Goal: Information Seeking & Learning: Check status

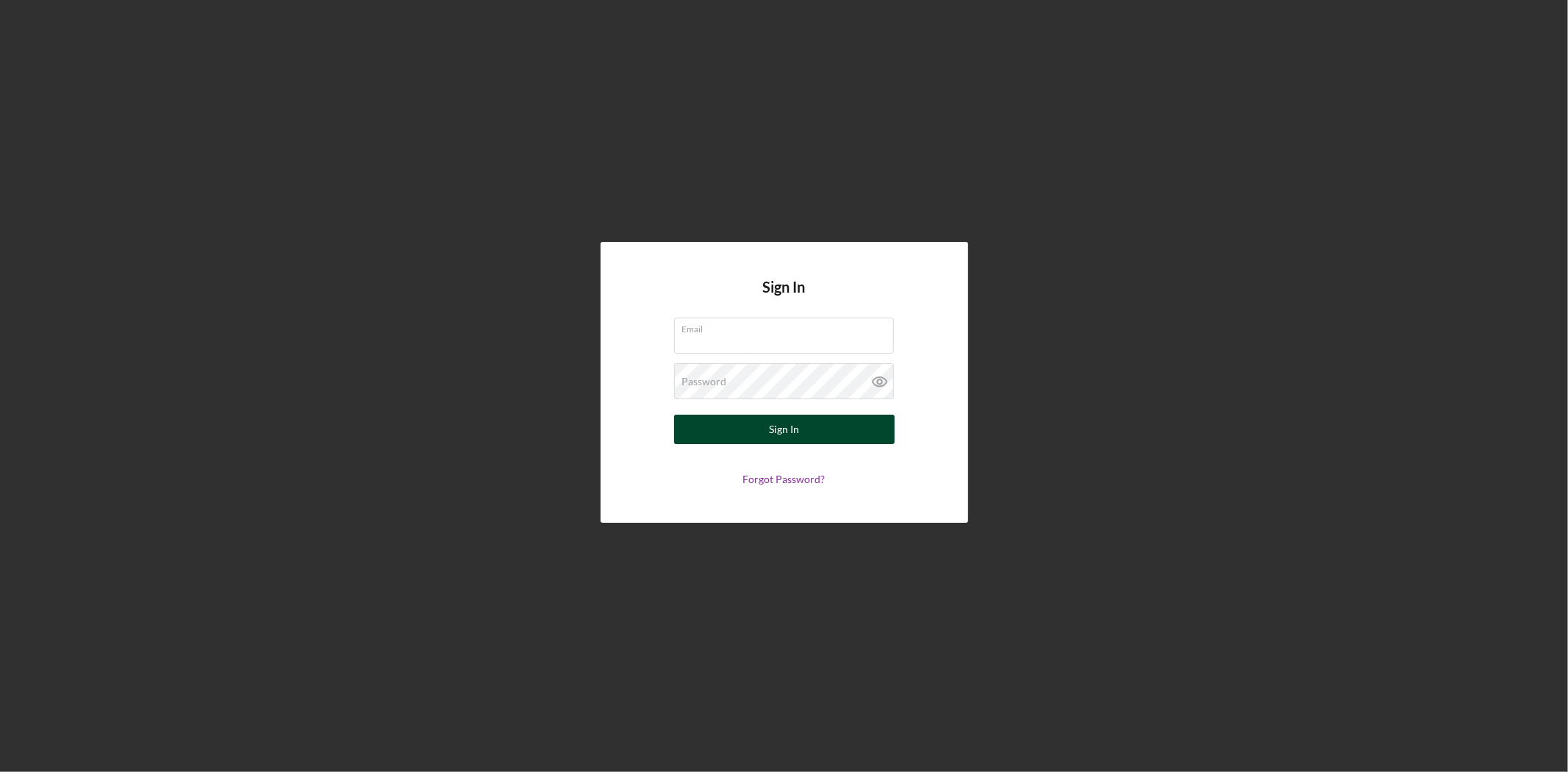
type input "[EMAIL_ADDRESS][DOMAIN_NAME]"
click at [756, 437] on button "Sign In" at bounding box center [784, 429] width 220 height 29
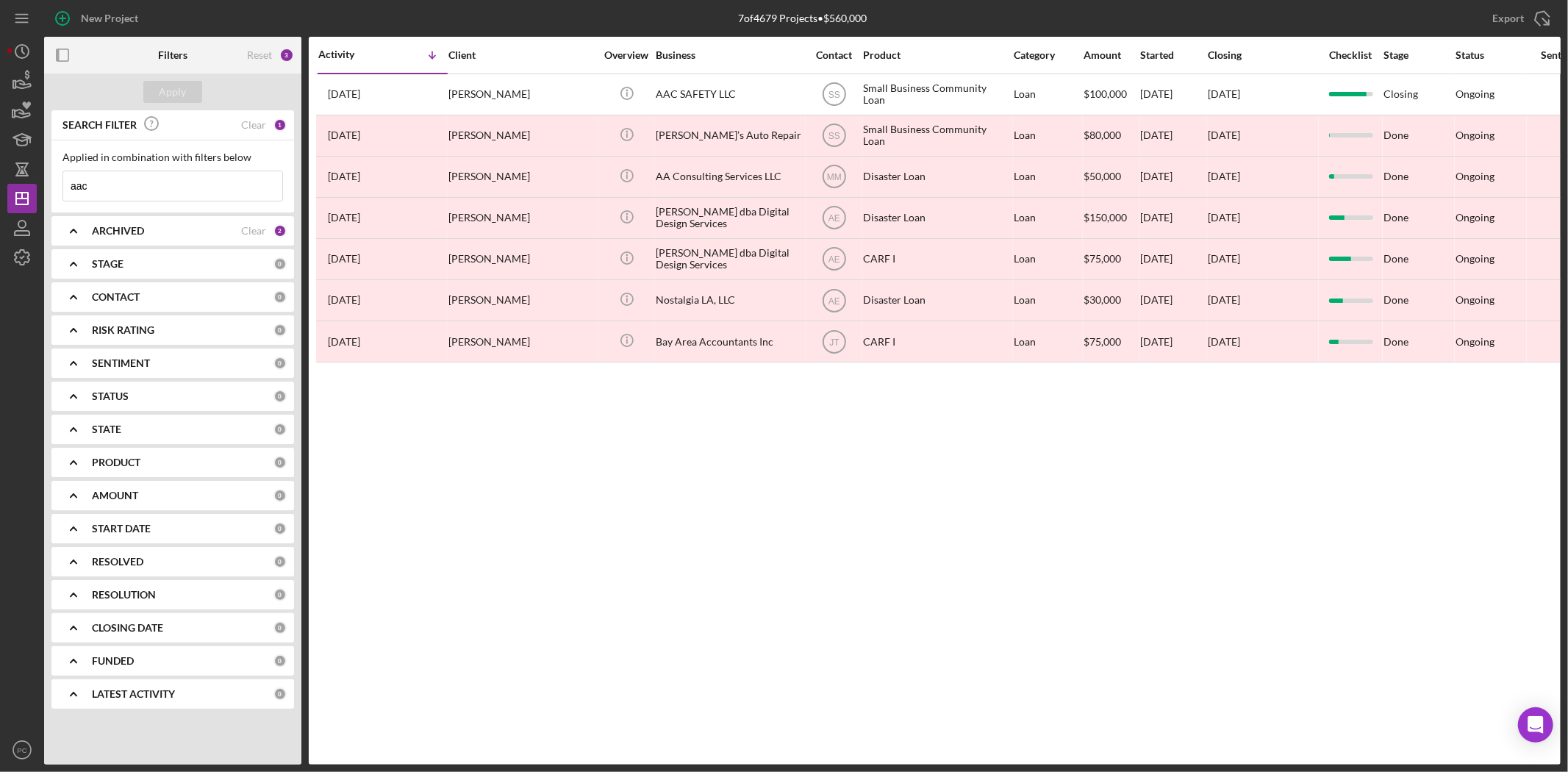
click at [138, 200] on input "aac" at bounding box center [172, 186] width 219 height 29
type input "e"
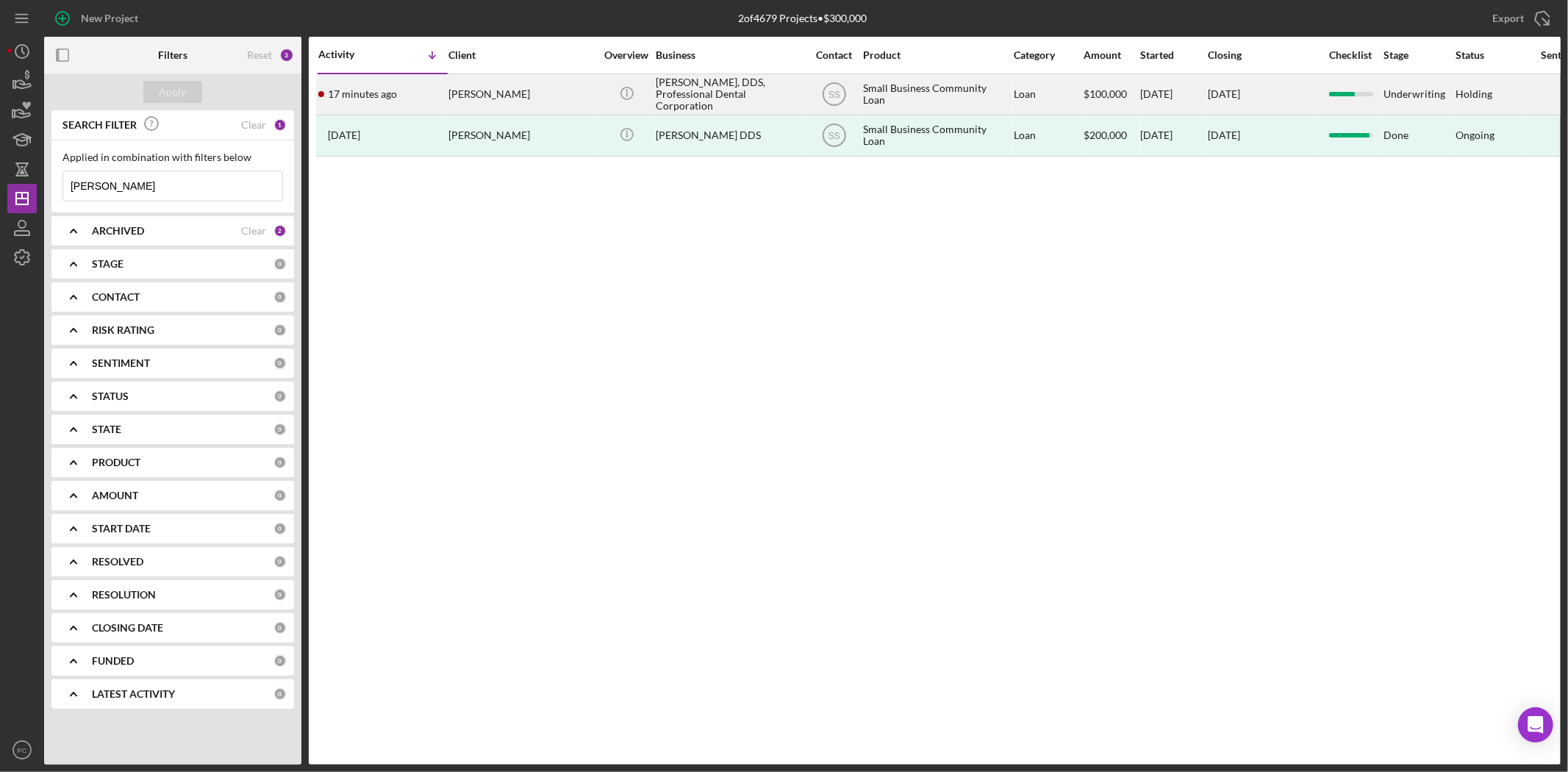
type input "[PERSON_NAME]"
click at [737, 100] on div "[PERSON_NAME], DDS, Professional Dental Corporation" at bounding box center [729, 94] width 147 height 39
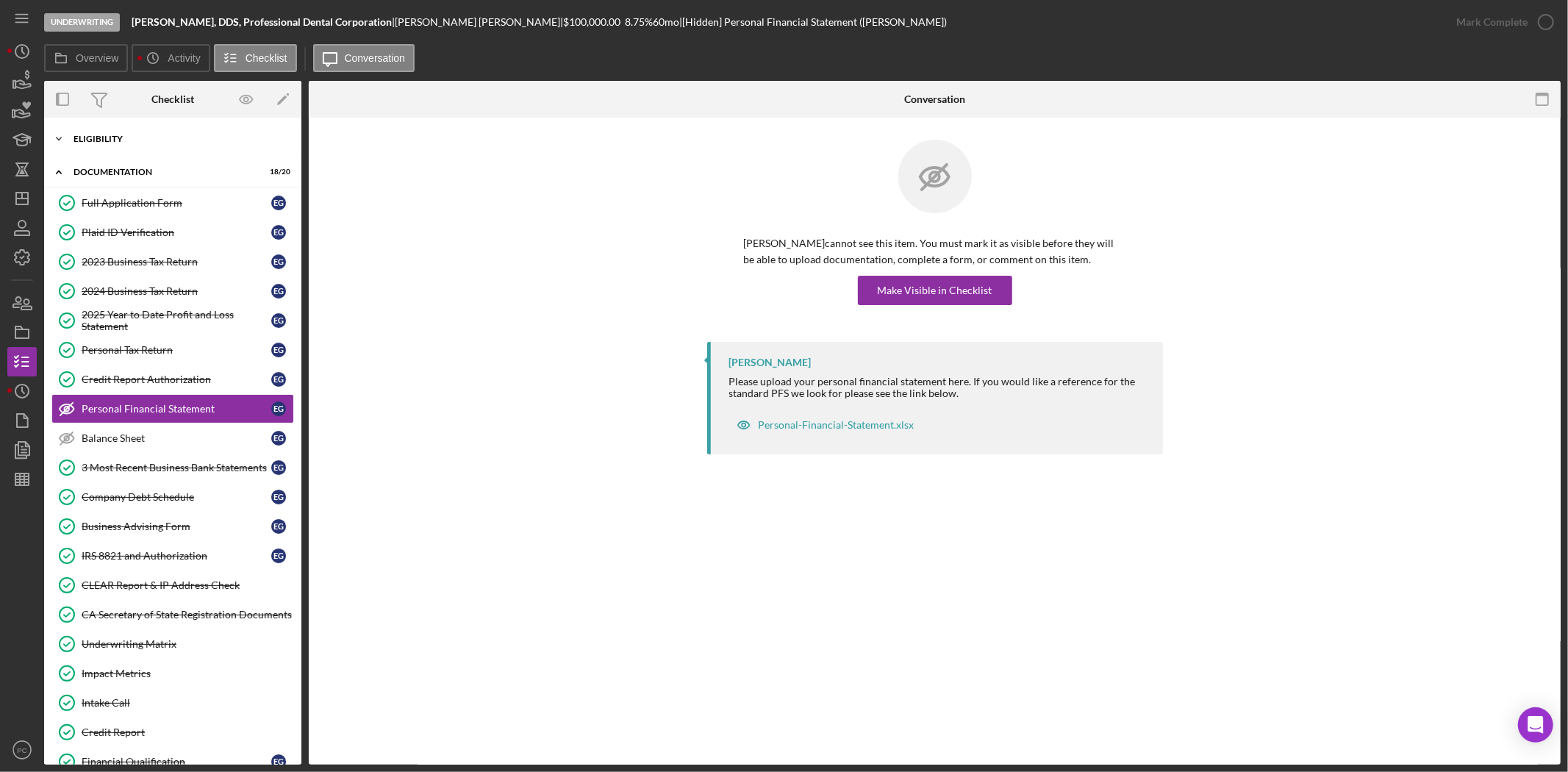
click at [140, 145] on div "Icon/Expander Eligibility 6 / 6" at bounding box center [172, 139] width 257 height 29
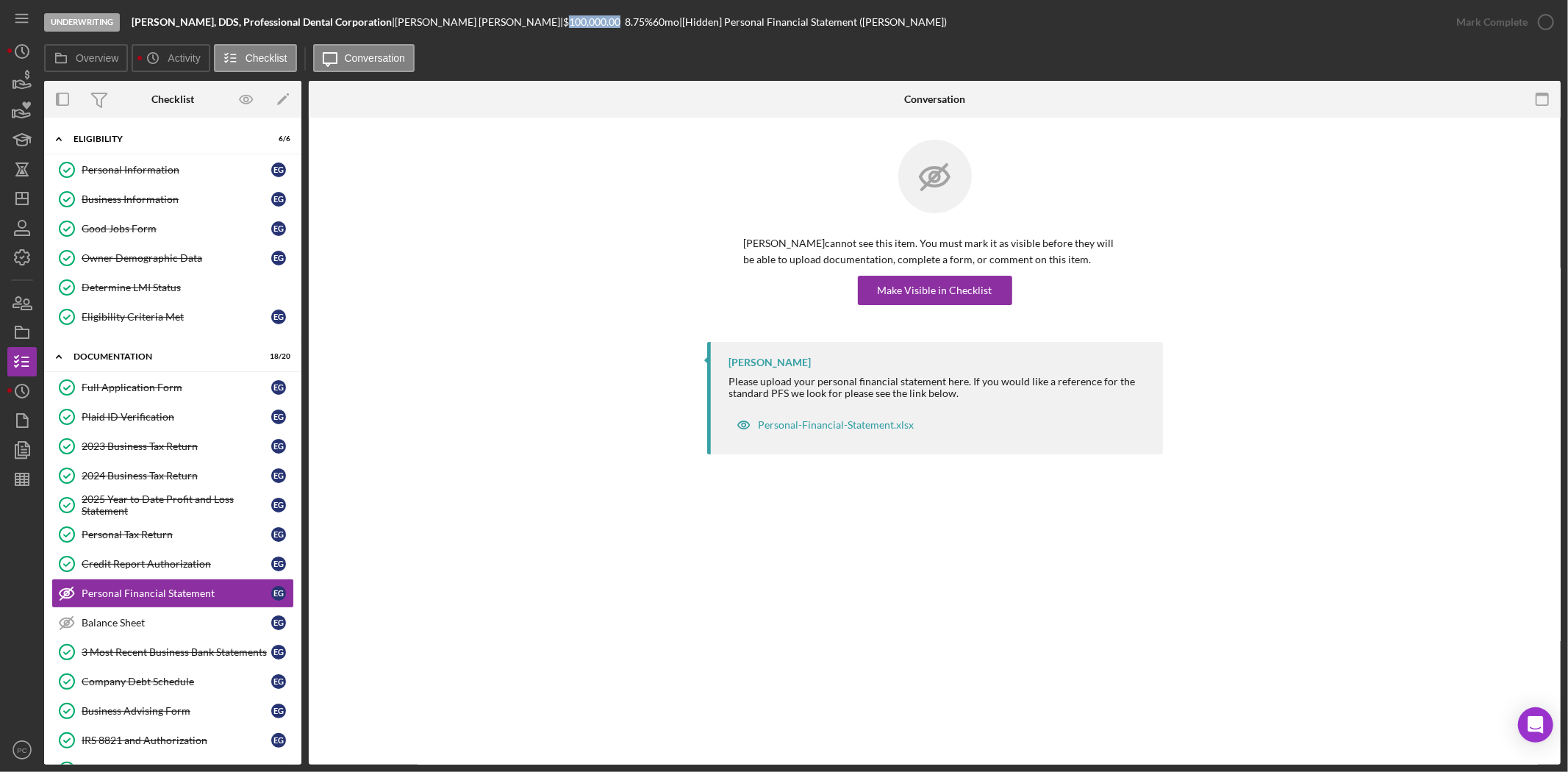
drag, startPoint x: 501, startPoint y: 24, endPoint x: 552, endPoint y: 29, distance: 51.2
click at [552, 29] on div "Underwriting [PERSON_NAME], DDS, Professional Dental Corporation | [PERSON_NAME…" at bounding box center [742, 22] width 1398 height 44
drag, startPoint x: 557, startPoint y: 20, endPoint x: 583, endPoint y: 19, distance: 26.0
click at [583, 19] on div "[PERSON_NAME], DDS, Professional Dental Corporation | [PERSON_NAME] | $100,000.…" at bounding box center [540, 22] width 816 height 12
click at [653, 19] on div "60 mo" at bounding box center [666, 22] width 26 height 12
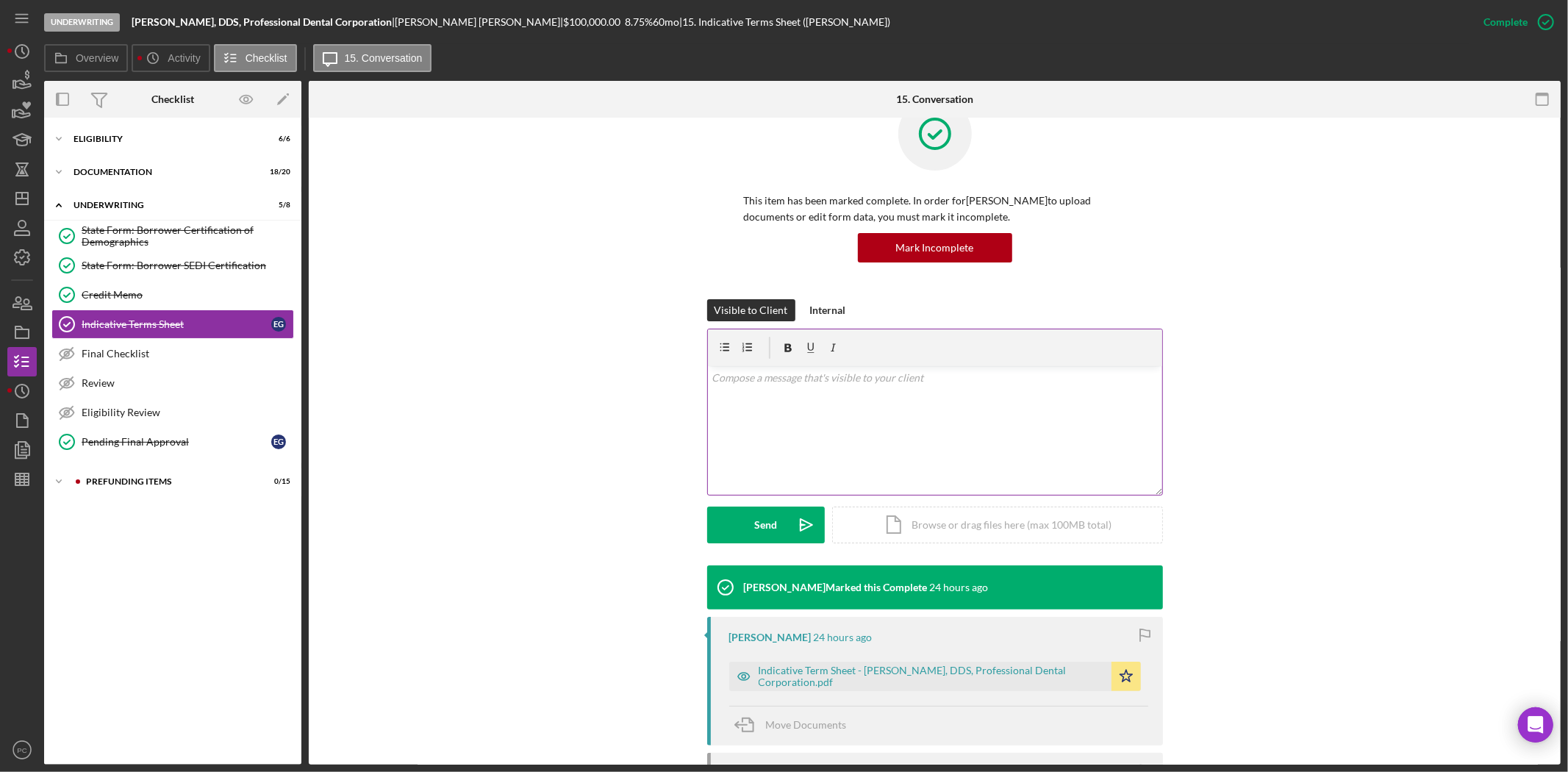
scroll to position [163, 0]
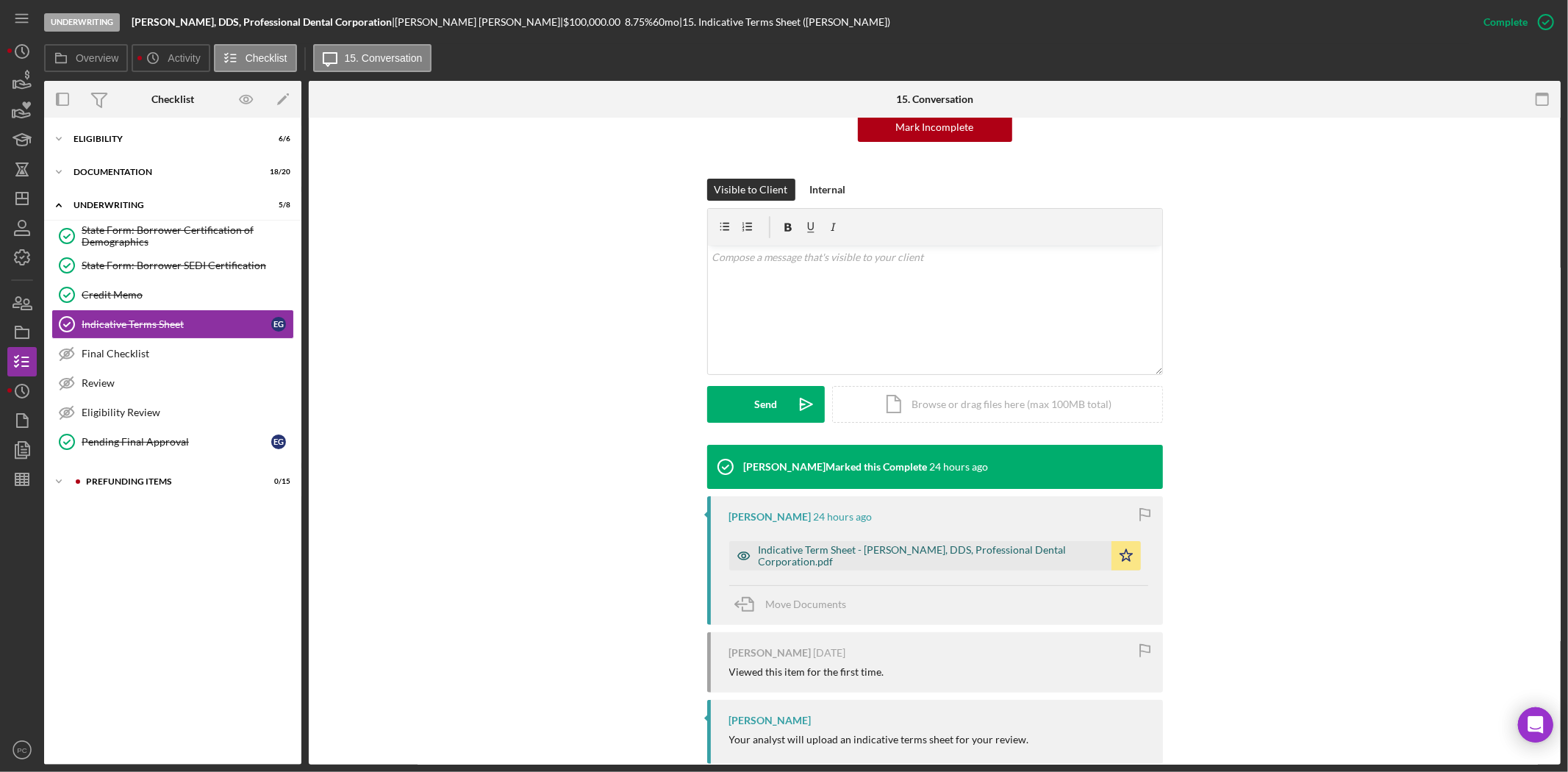
click at [873, 547] on div "Indicative Term Sheet - Ekaterina N. Galina, DDS, Professional Dental Corporati…" at bounding box center [932, 556] width 346 height 24
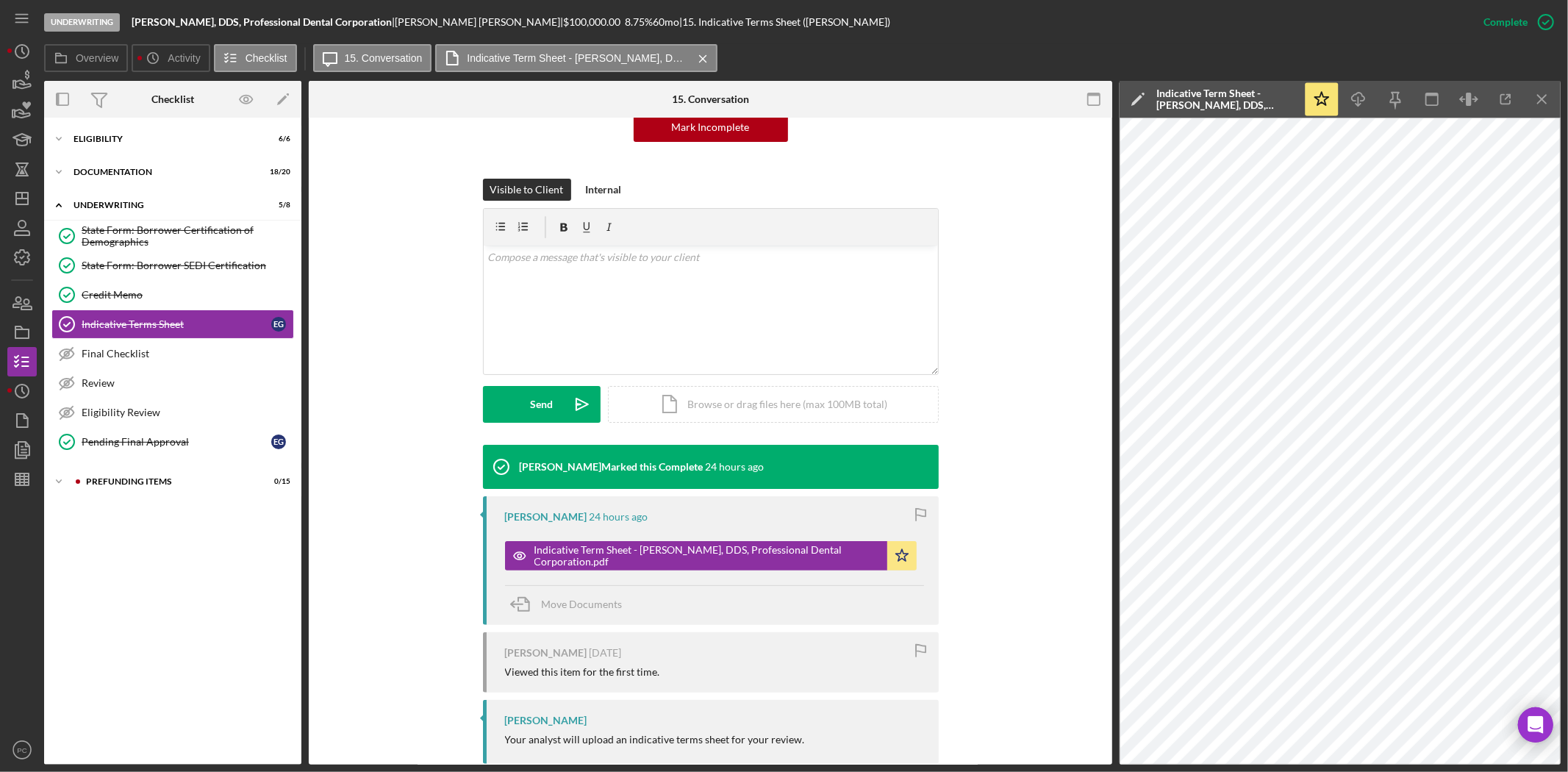
click at [1037, 537] on div "Raymond Ko Marked this Complete 24 hours ago Raymond Ko 24 hours ago Indicative…" at bounding box center [710, 608] width 759 height 327
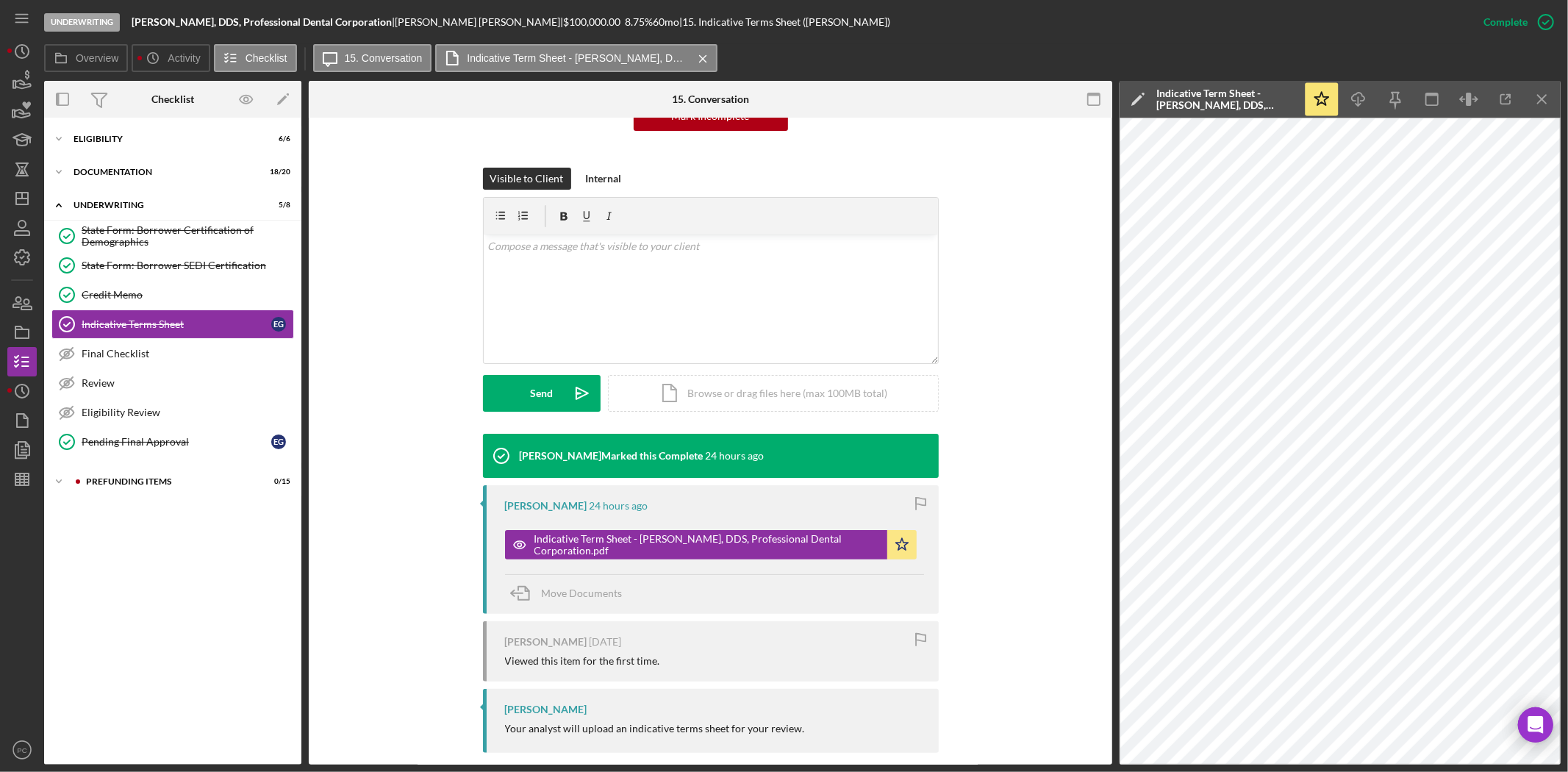
scroll to position [193, 0]
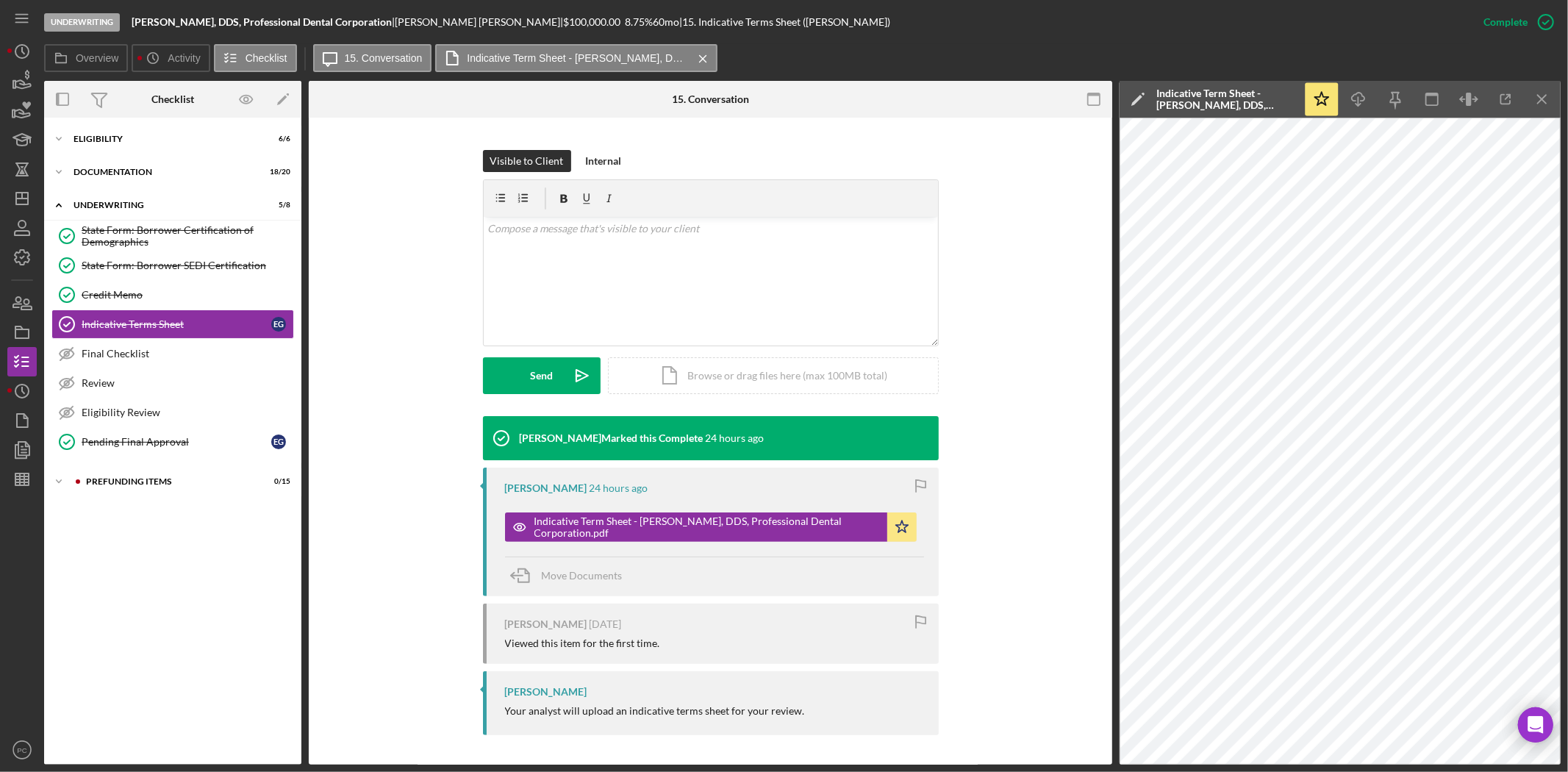
click at [1092, 354] on div "This item has been marked complete. In order for Ekaterina Galina to upload doc…" at bounding box center [710, 346] width 804 height 839
click at [161, 474] on div "Icon/Expander Prefunding Items 0 / 15" at bounding box center [172, 481] width 257 height 29
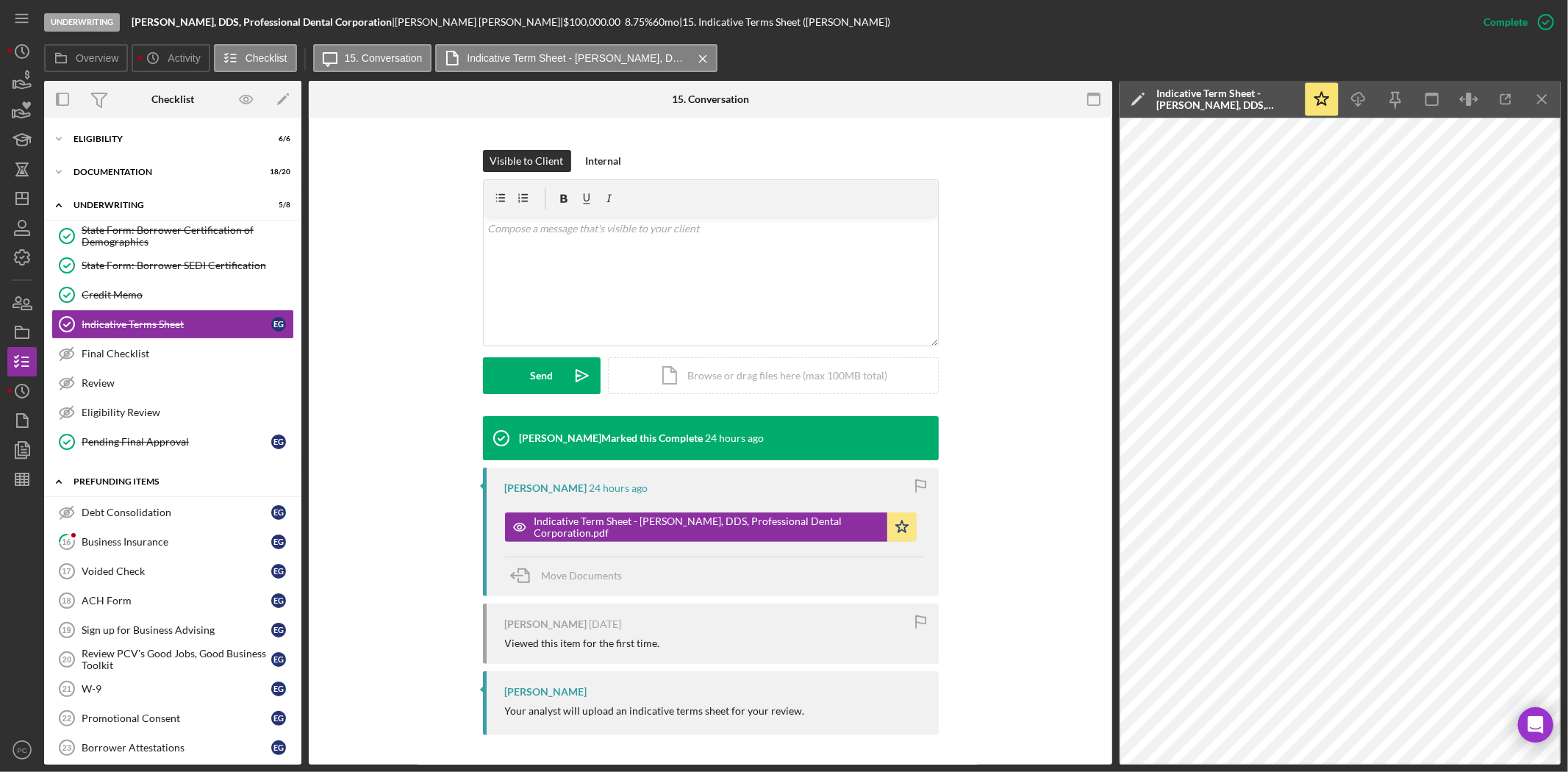
click at [161, 474] on div "Icon/Expander Prefunding Items 0 / 15" at bounding box center [172, 482] width 257 height 30
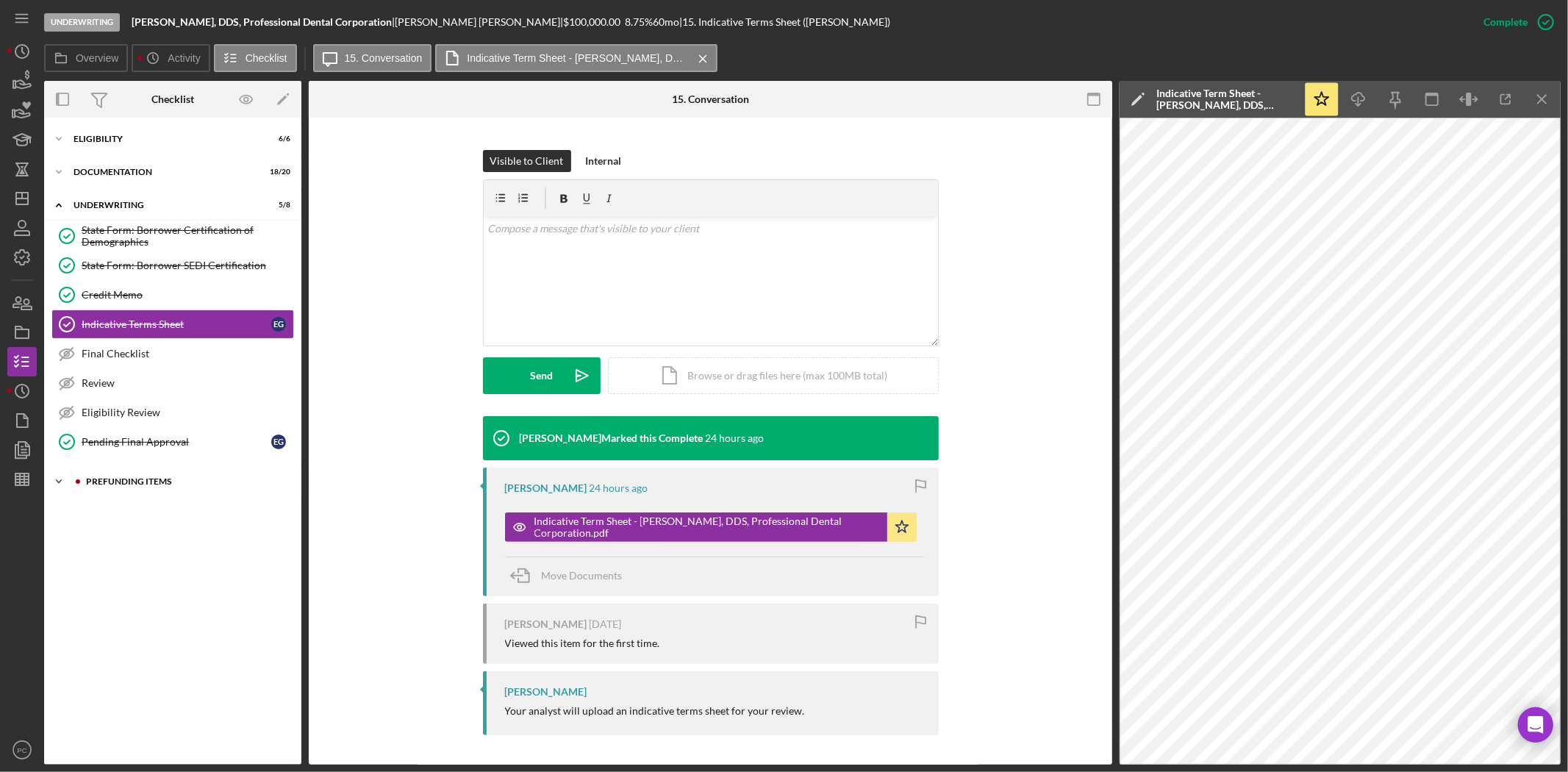
click at [161, 474] on div "Icon/Expander Prefunding Items 0 / 15" at bounding box center [172, 481] width 257 height 29
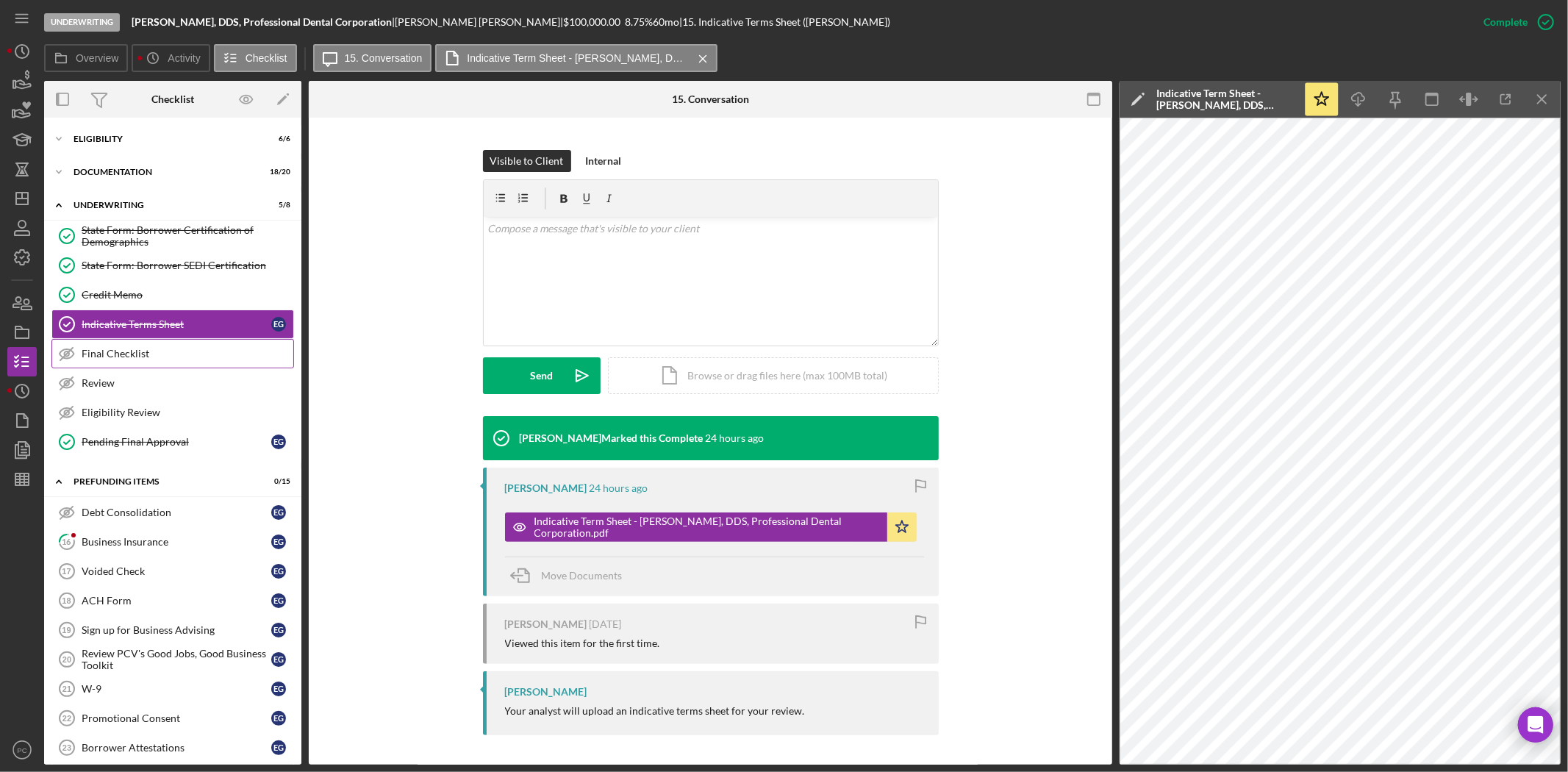
click at [140, 346] on link "Final Checklist Final Checklist" at bounding box center [172, 353] width 243 height 29
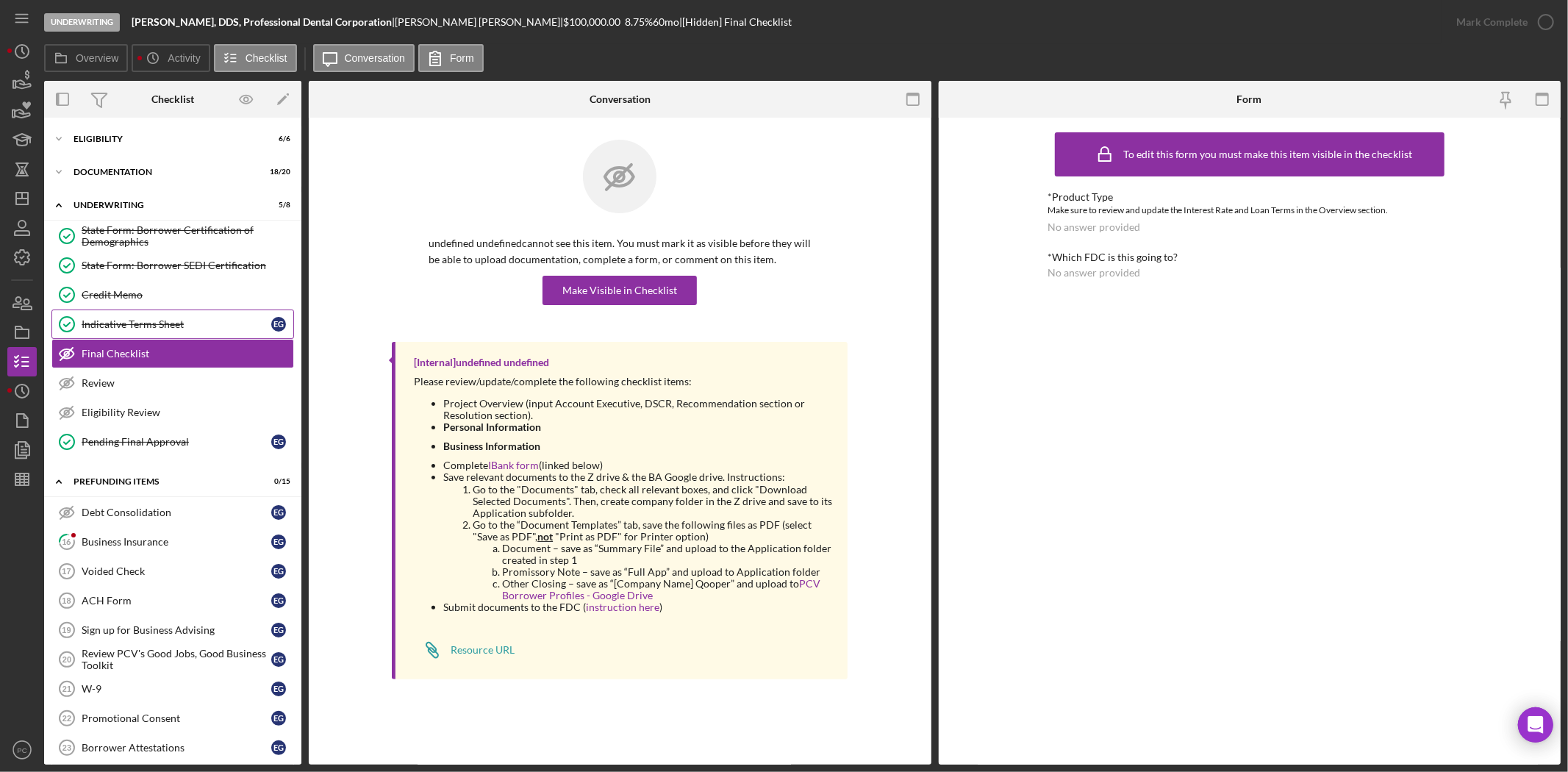
click at [179, 313] on link "Indicative Terms Sheet Indicative Terms Sheet E G" at bounding box center [172, 324] width 243 height 29
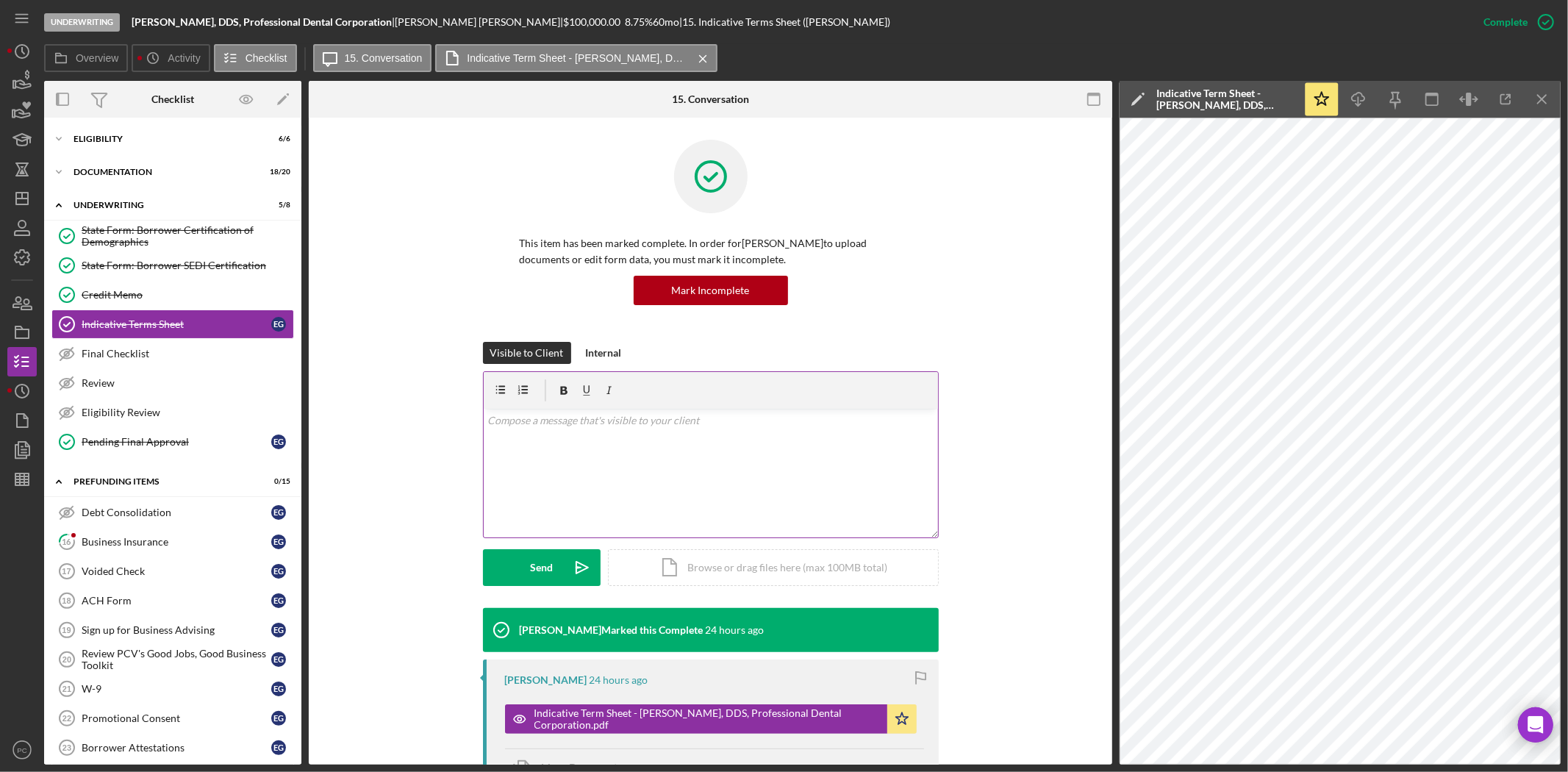
scroll to position [193, 0]
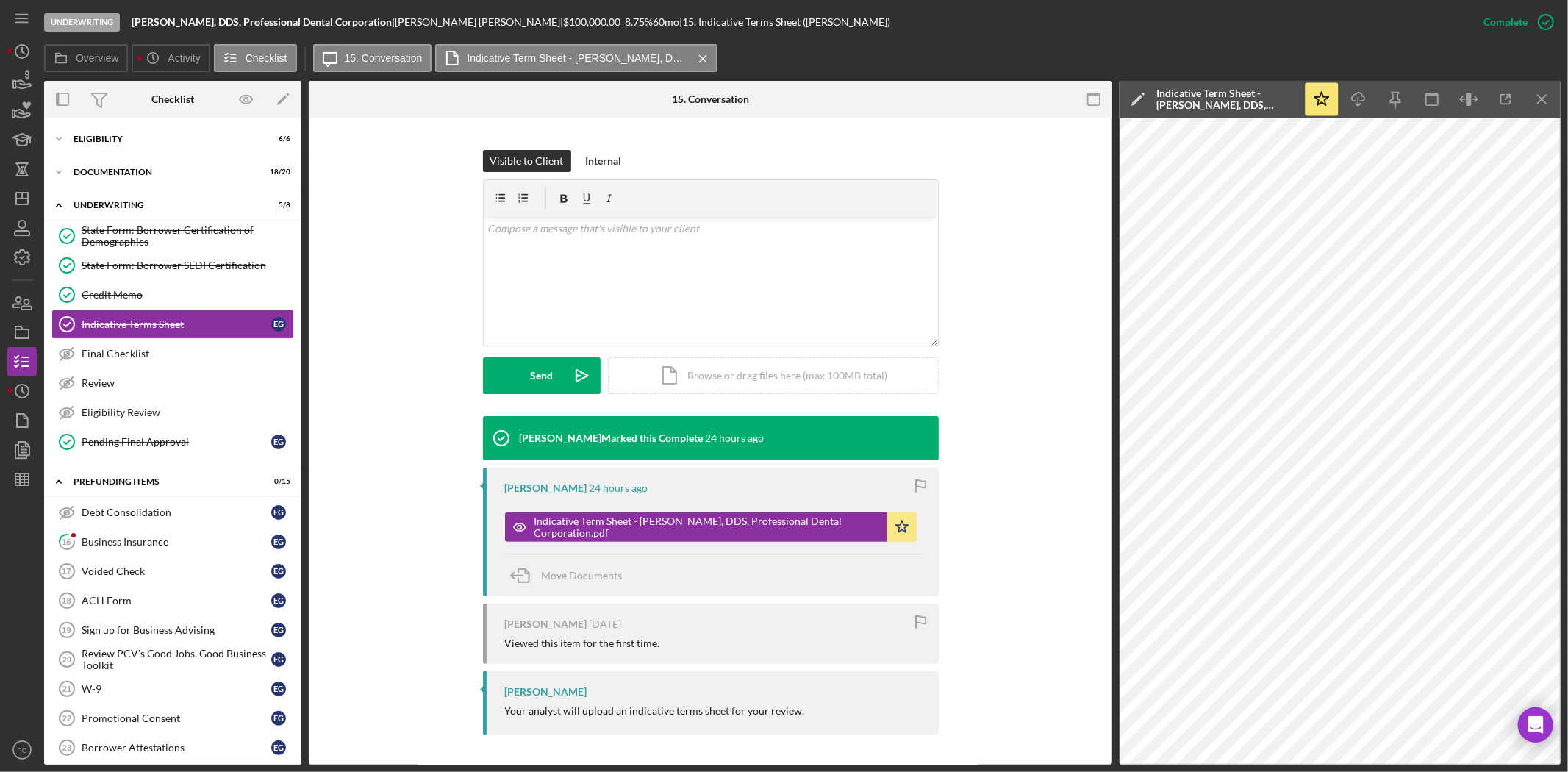
click at [1064, 464] on div "Raymond Ko Marked this Complete 24 hours ago Raymond Ko 24 hours ago Indicative…" at bounding box center [710, 579] width 759 height 327
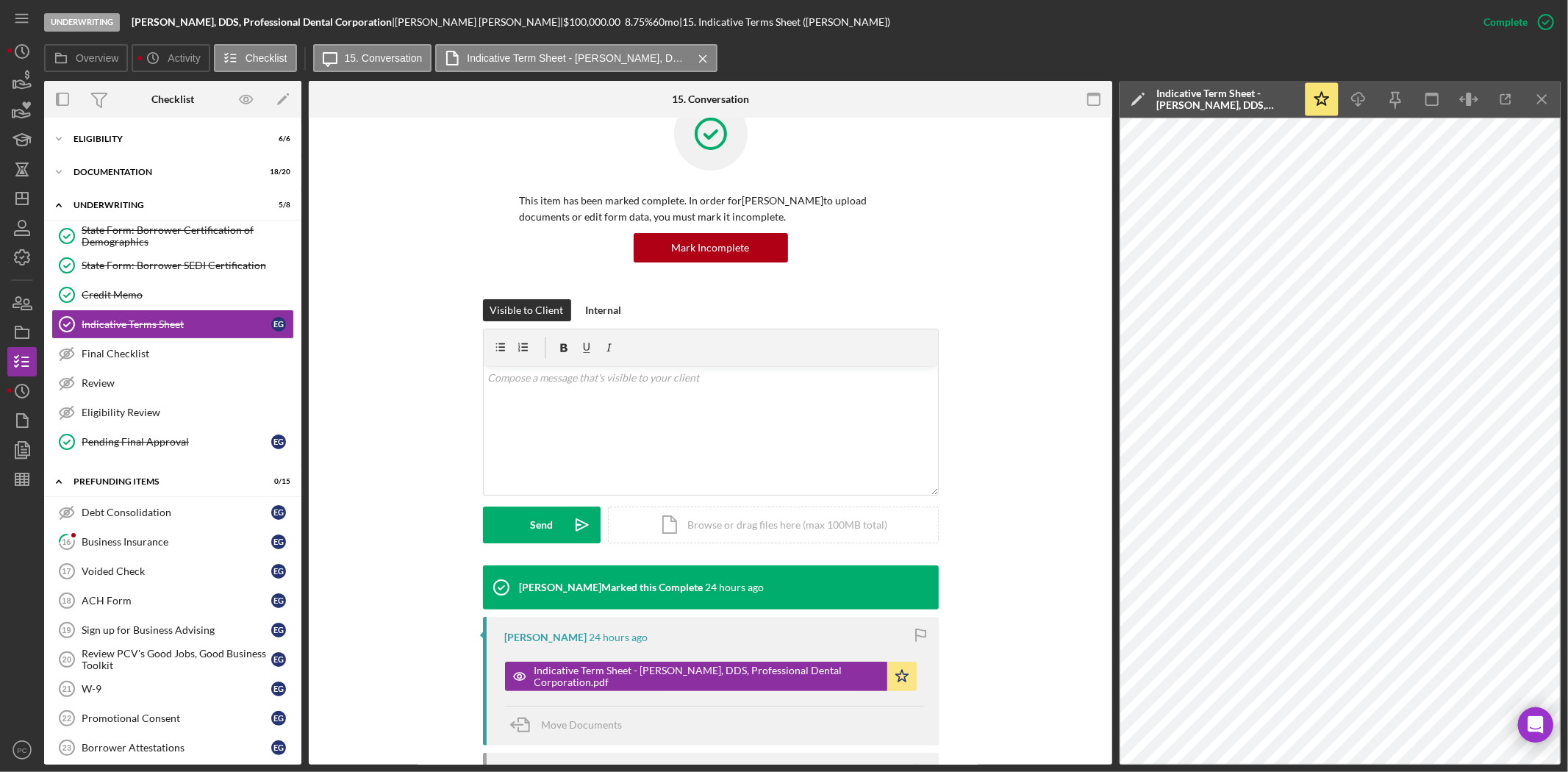
scroll to position [0, 0]
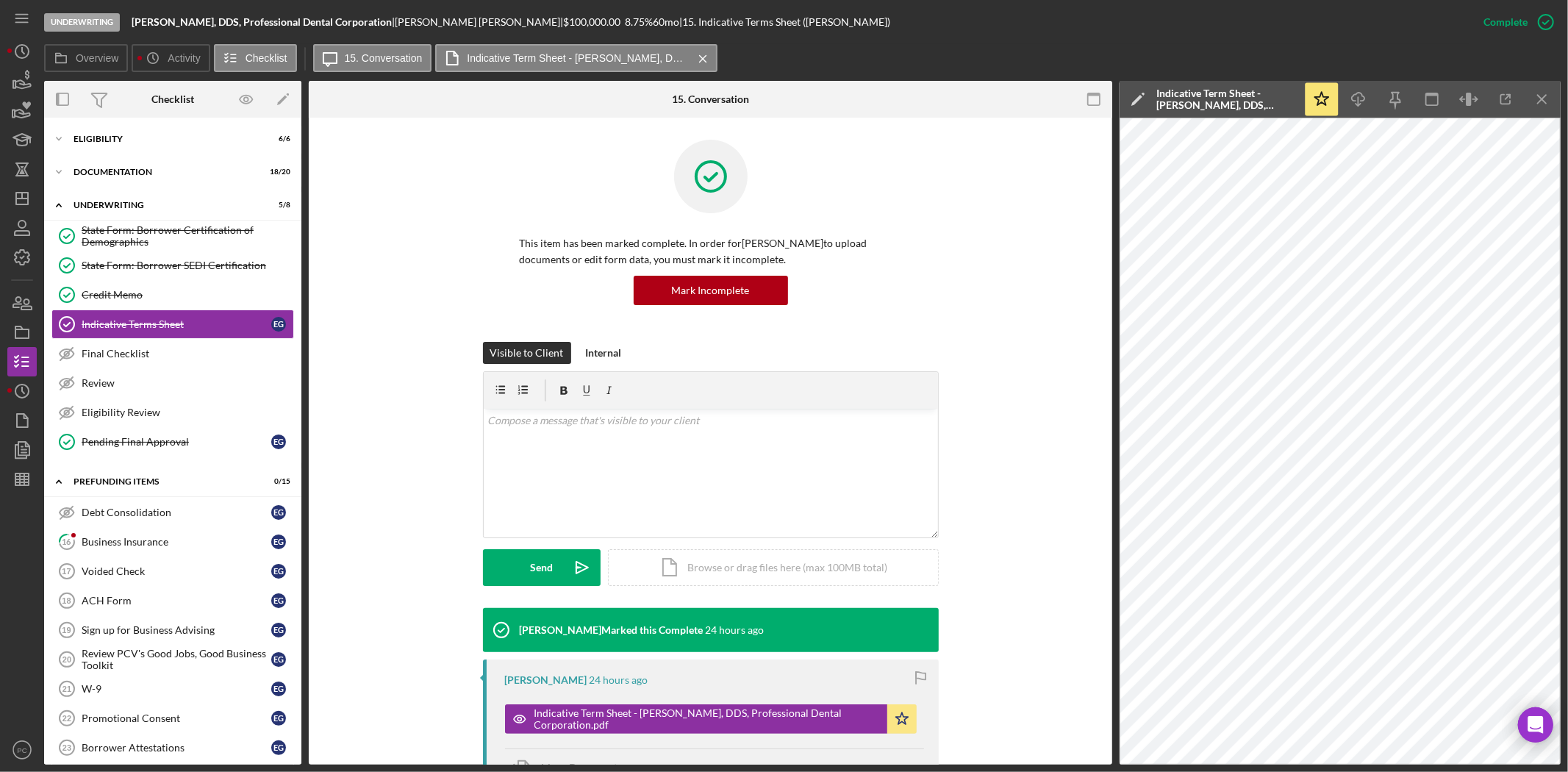
click at [997, 562] on div "Visible to Client Internal v Color teal Color pink Remove color Add row above A…" at bounding box center [710, 475] width 759 height 267
